Goal: Check status: Check status

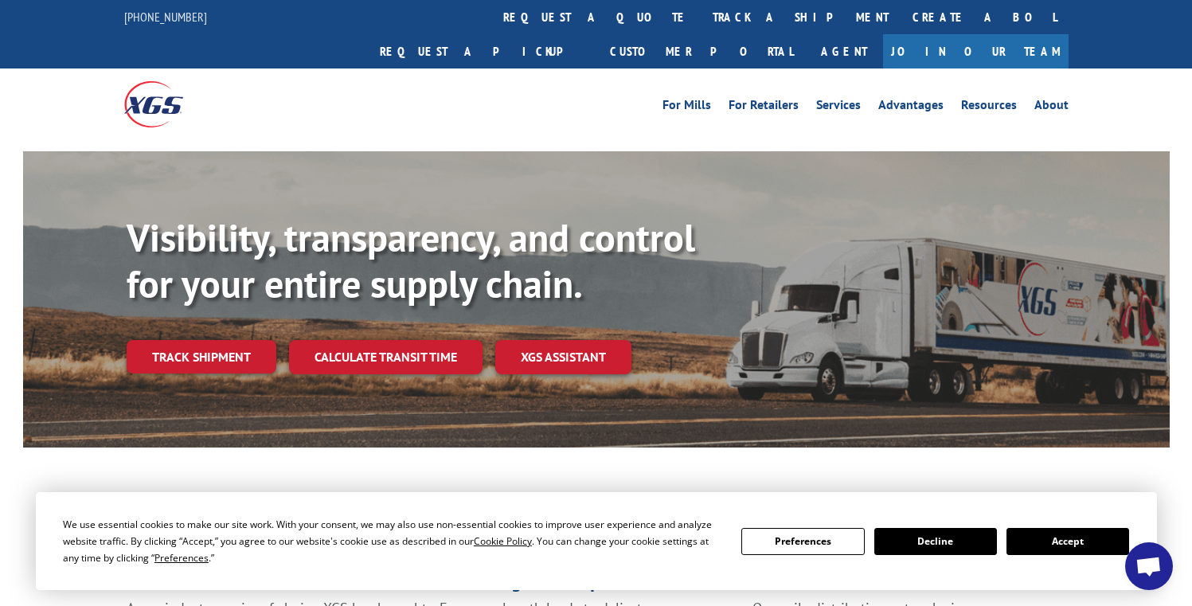
click at [1073, 530] on button "Accept" at bounding box center [1067, 541] width 123 height 27
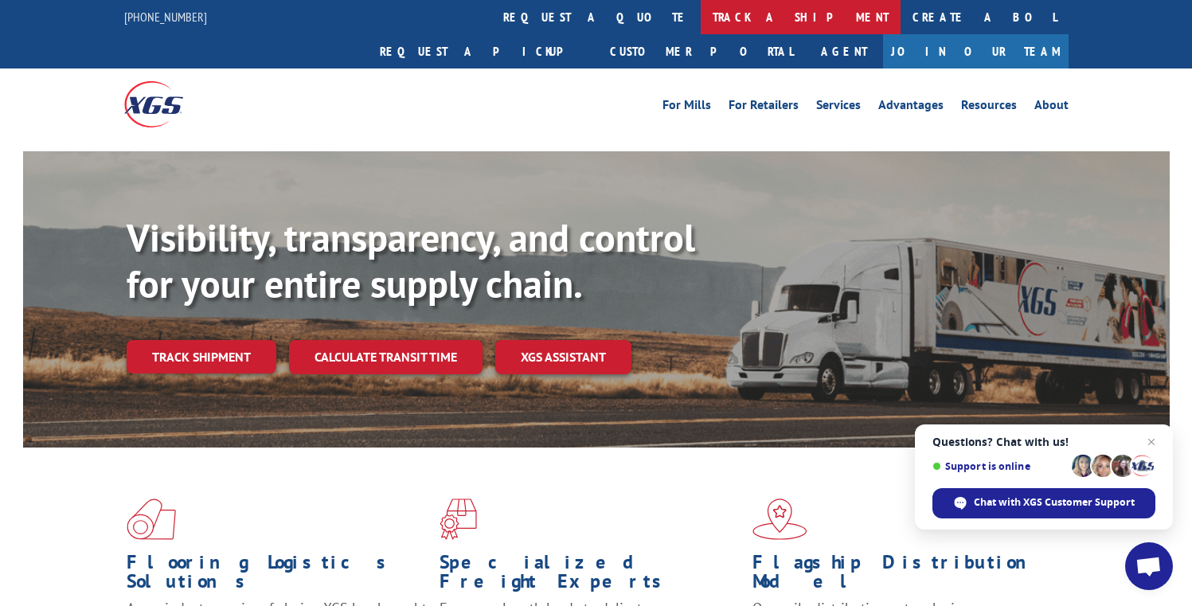
click at [700, 16] on link "track a shipment" at bounding box center [800, 17] width 200 height 34
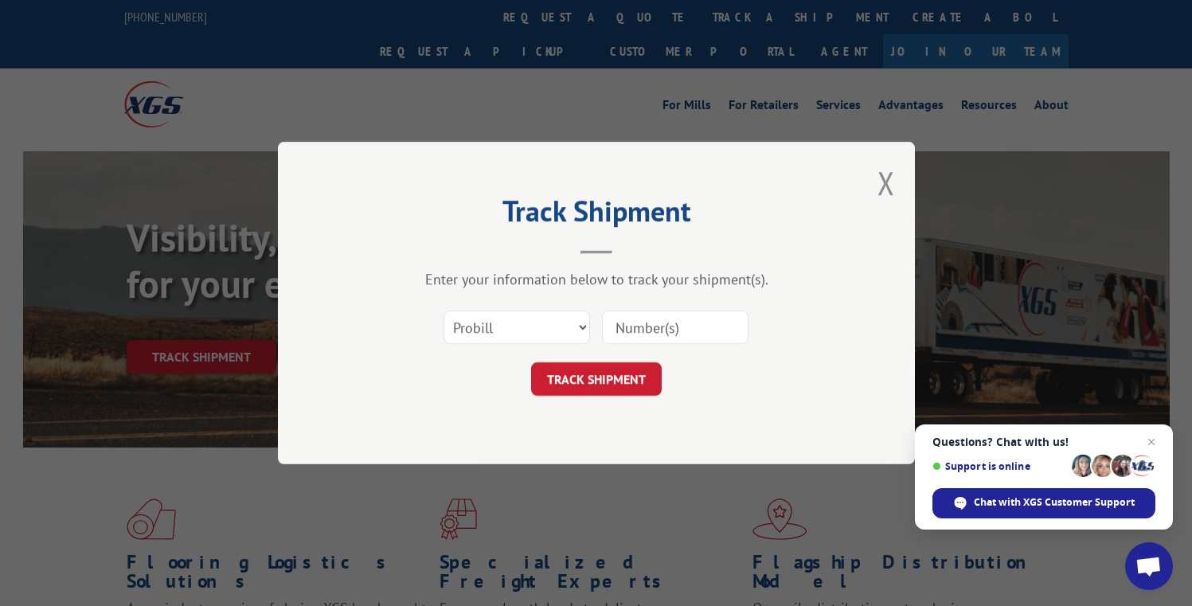
click at [647, 330] on input at bounding box center [675, 326] width 146 height 33
paste input "17616631"
type input "17616631"
click at [503, 318] on select "Select category... Probill BOL PO" at bounding box center [516, 326] width 146 height 33
click at [590, 376] on button "TRACK SHIPMENT" at bounding box center [596, 378] width 131 height 33
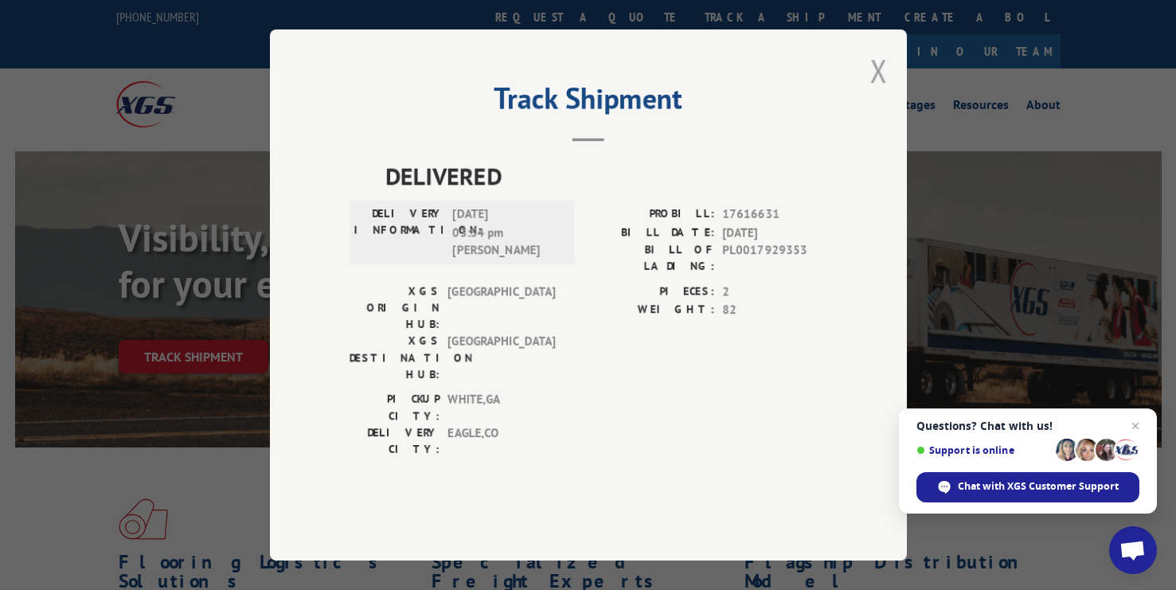
click at [877, 92] on button "Close modal" at bounding box center [878, 70] width 18 height 42
